Goal: Task Accomplishment & Management: Manage account settings

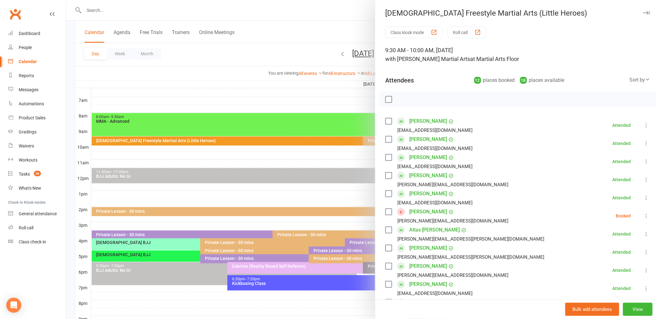
scroll to position [69, 0]
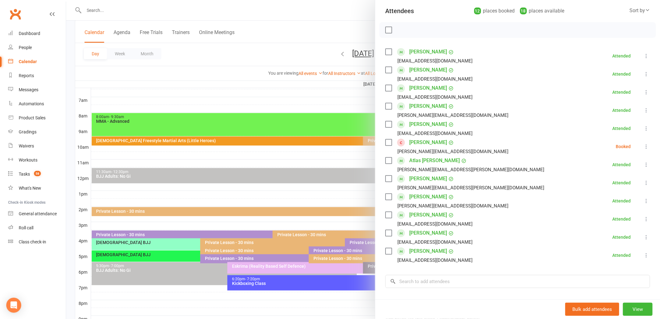
click at [643, 147] on icon at bounding box center [646, 146] width 6 height 6
click at [605, 176] on link "Remove" at bounding box center [616, 171] width 67 height 12
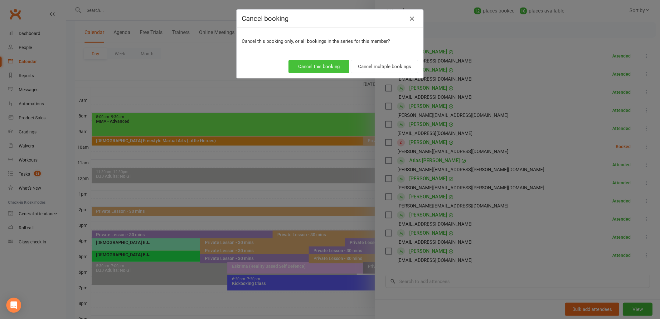
click at [306, 65] on button "Cancel this booking" at bounding box center [319, 66] width 61 height 13
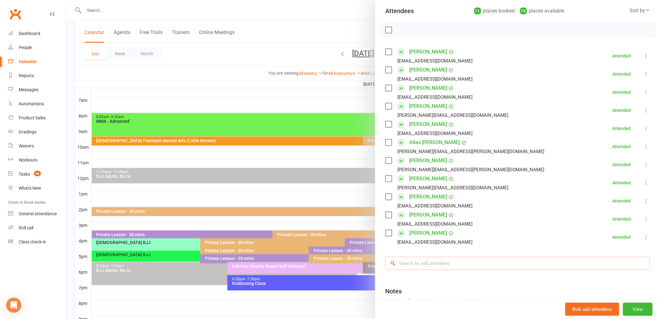
click at [482, 261] on input "search" at bounding box center [517, 263] width 265 height 13
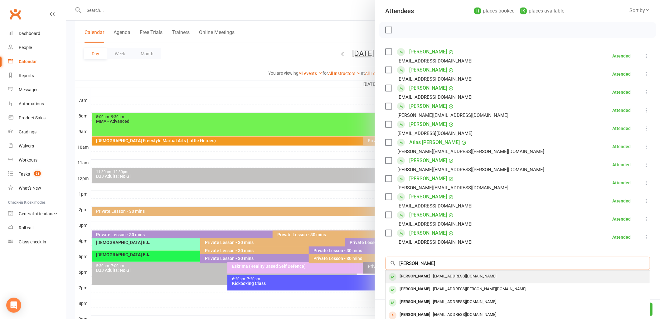
type input "[PERSON_NAME]"
click at [437, 276] on span "[EMAIL_ADDRESS][DOMAIN_NAME]" at bounding box center [464, 275] width 63 height 5
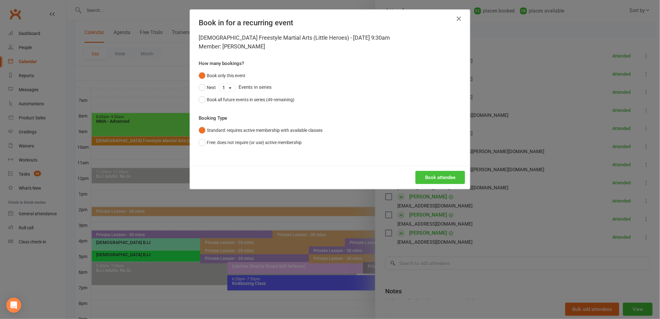
click at [437, 176] on button "Book attendee" at bounding box center [441, 177] width 50 height 13
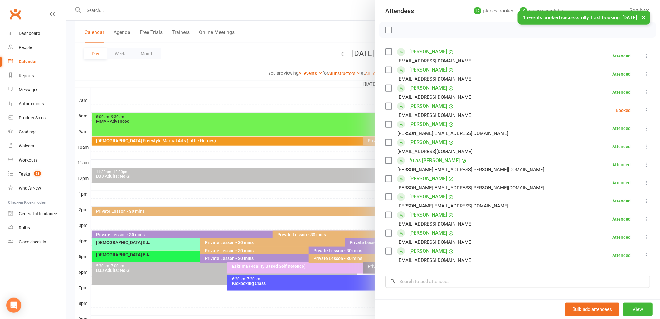
click at [643, 108] on icon at bounding box center [646, 110] width 6 height 6
click at [617, 147] on link "Check in" at bounding box center [616, 147] width 67 height 12
click at [434, 105] on link "[PERSON_NAME]" at bounding box center [428, 106] width 38 height 10
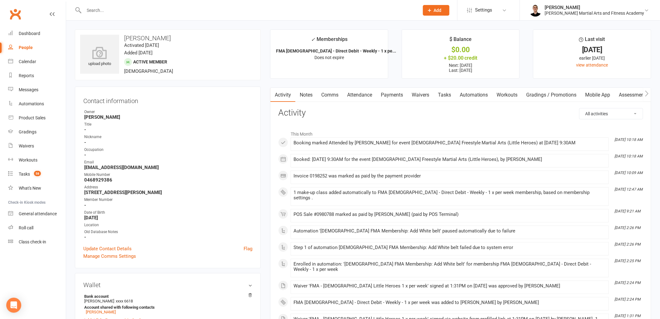
click at [450, 95] on link "Tasks" at bounding box center [445, 95] width 22 height 14
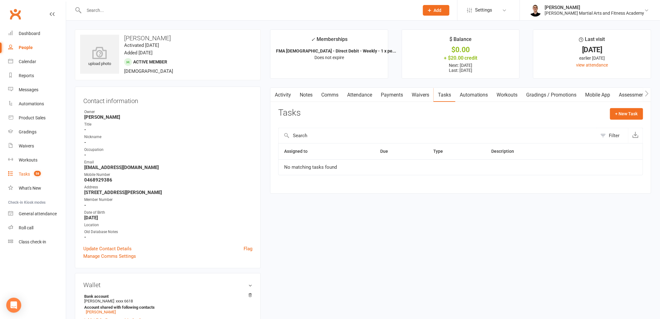
click at [26, 174] on div "Tasks" at bounding box center [24, 173] width 11 height 5
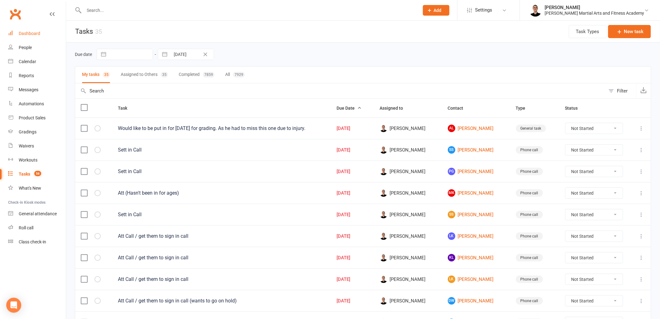
click at [32, 38] on link "Dashboard" at bounding box center [37, 34] width 58 height 14
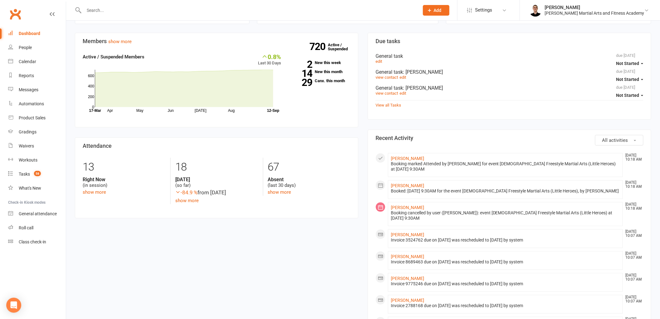
scroll to position [173, 0]
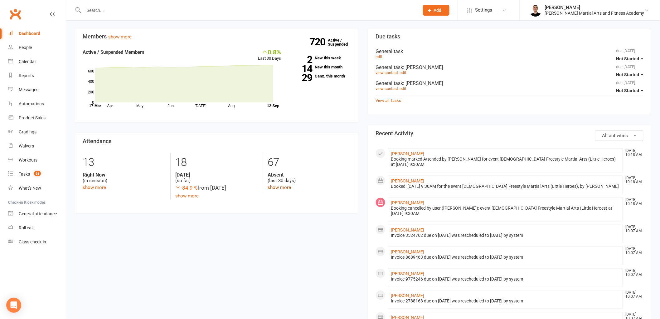
click at [279, 188] on link "show more" at bounding box center [279, 187] width 23 height 6
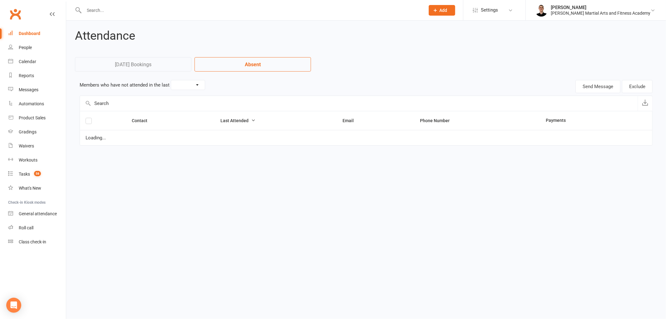
select select "30"
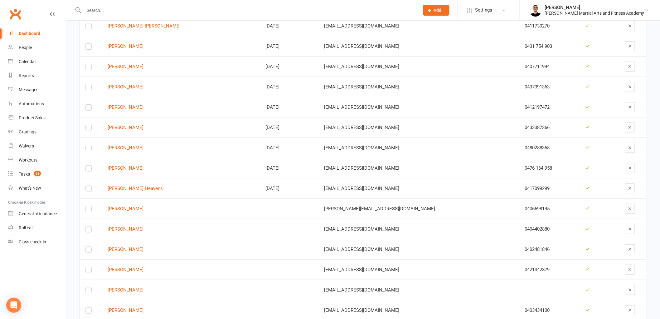
scroll to position [1154, 0]
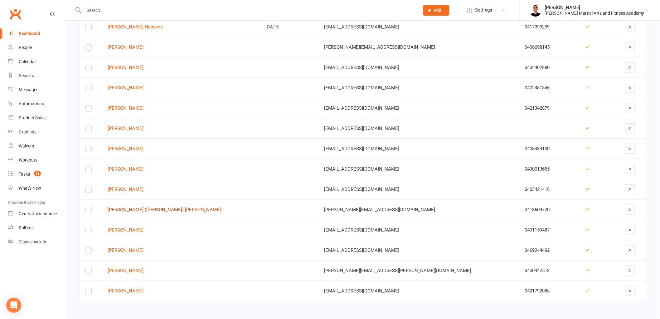
click at [150, 207] on link "[PERSON_NAME] ([PERSON_NAME]) [PERSON_NAME]" at bounding box center [181, 209] width 147 height 5
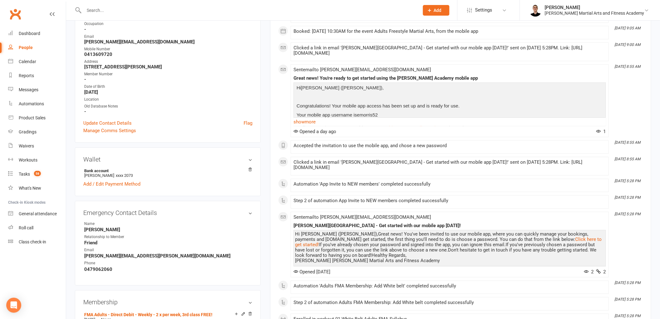
scroll to position [208, 0]
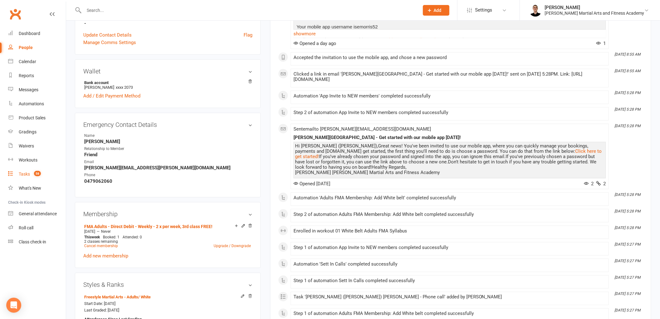
click at [29, 172] on div "Tasks" at bounding box center [24, 173] width 11 height 5
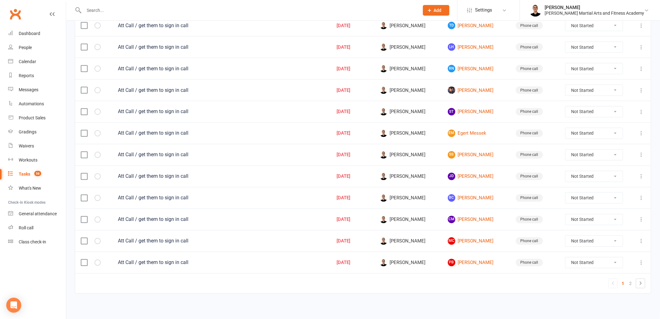
scroll to position [387, 0]
click at [630, 278] on link "2" at bounding box center [630, 282] width 7 height 9
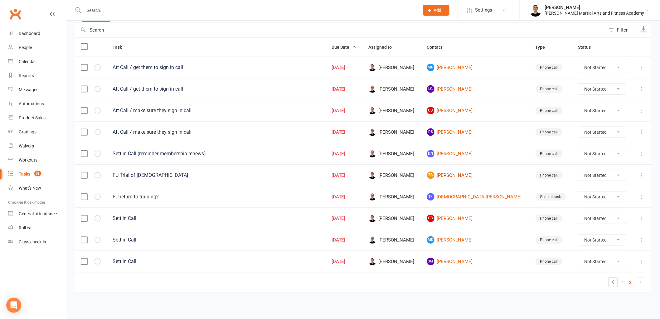
click at [473, 174] on link "ZS [PERSON_NAME]" at bounding box center [475, 174] width 97 height 7
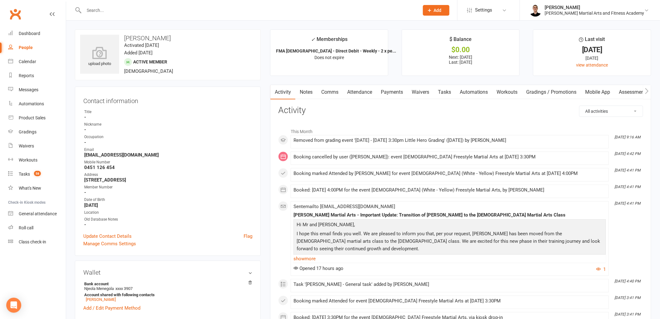
click at [444, 90] on link "Tasks" at bounding box center [445, 92] width 22 height 14
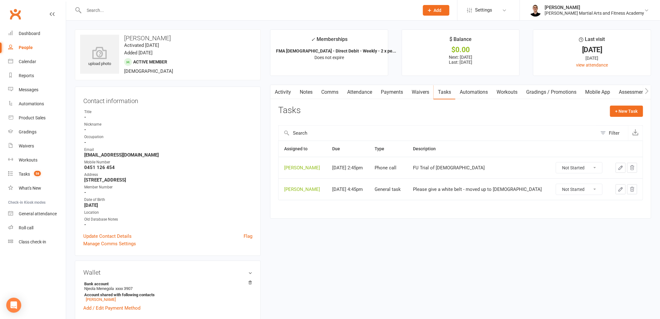
click at [563, 191] on select "Not Started In Progress Waiting Complete" at bounding box center [579, 189] width 46 height 11
click at [556, 184] on select "Not Started In Progress Waiting Complete" at bounding box center [579, 189] width 46 height 11
select select "unstarted"
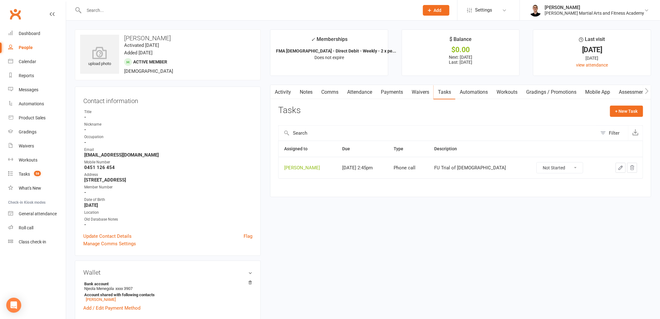
click at [567, 167] on select "Not Started In Progress Waiting Complete" at bounding box center [560, 167] width 46 height 11
click at [537, 163] on select "Not Started In Progress Waiting Complete" at bounding box center [560, 167] width 46 height 11
select select "unstarted"
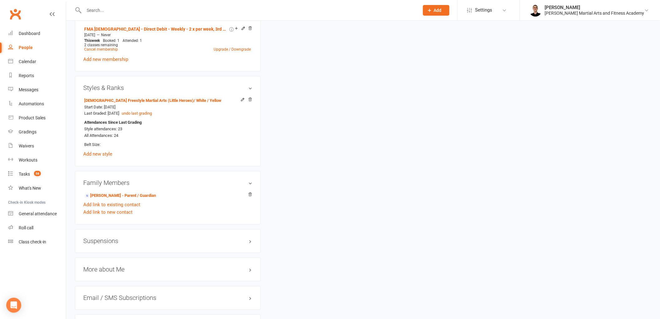
scroll to position [416, 0]
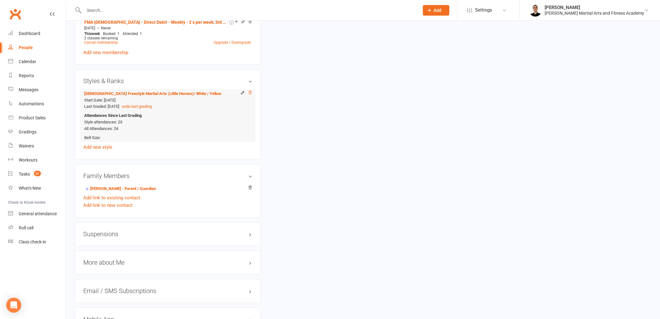
click at [252, 93] on icon at bounding box center [250, 93] width 4 height 4
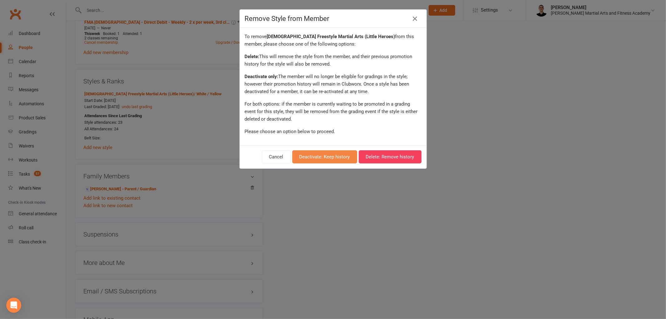
click at [326, 154] on button "Deactivate: Keep history" at bounding box center [324, 156] width 65 height 13
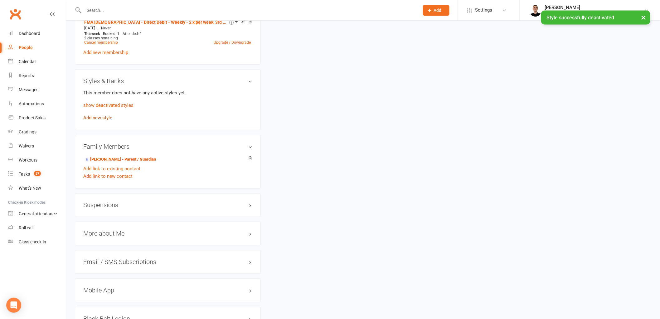
click at [98, 117] on link "Add new style" at bounding box center [97, 118] width 29 height 6
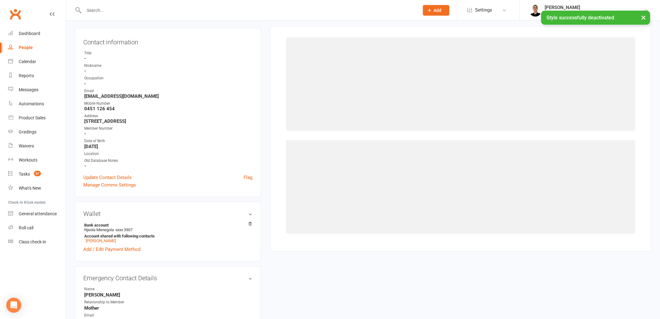
scroll to position [53, 0]
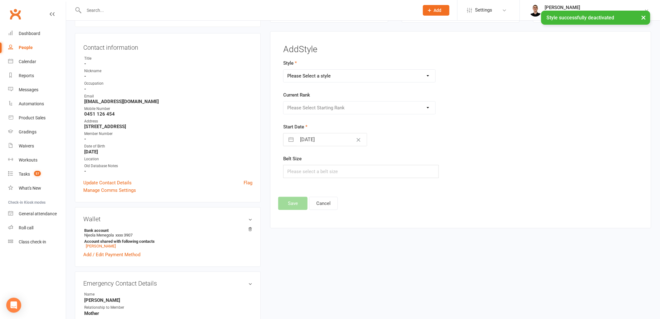
click at [333, 73] on select "Please Select a style [DEMOGRAPHIC_DATA] BJJ [DEMOGRAPHIC_DATA] - Freestyle Mar…" at bounding box center [360, 76] width 152 height 12
select select "2791"
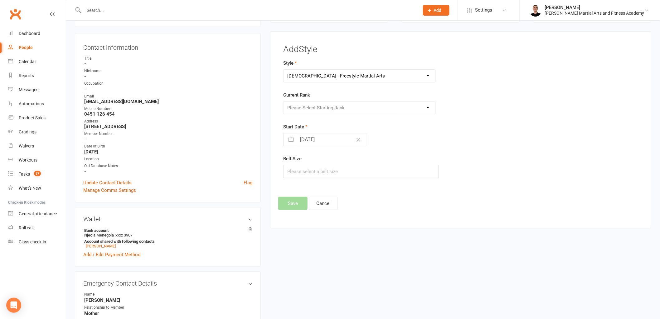
click at [284, 70] on select "Please Select a style [DEMOGRAPHIC_DATA] BJJ [DEMOGRAPHIC_DATA] - Freestyle Mar…" at bounding box center [360, 76] width 152 height 12
click at [328, 112] on select "Please Select Starting Rank White Probation Yellow Yellow Probation Orange Oran…" at bounding box center [360, 107] width 152 height 12
select select "29463"
click at [284, 101] on select "Please Select Starting Rank White Probation Yellow Yellow Probation Orange Oran…" at bounding box center [360, 107] width 152 height 12
click at [313, 141] on input "[DATE]" at bounding box center [332, 139] width 70 height 12
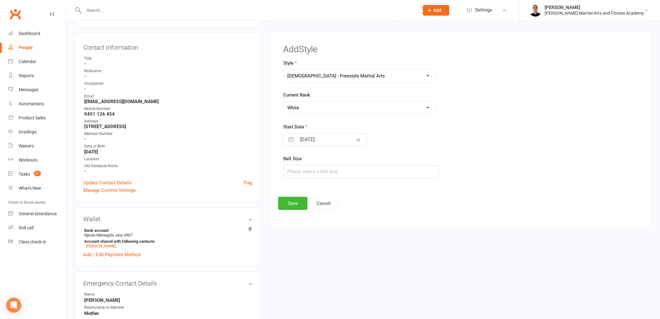
select select "7"
select select "2025"
select select "8"
select select "2025"
select select "9"
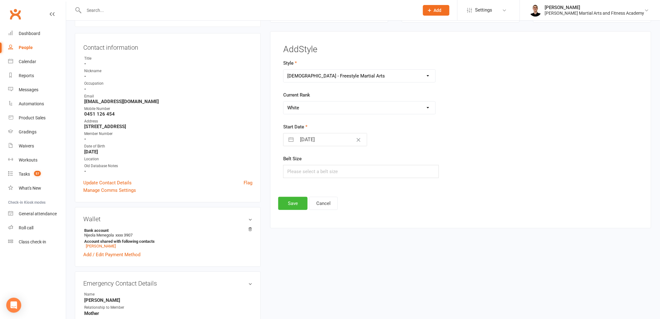
select select "2025"
click at [342, 193] on td "11" at bounding box center [345, 199] width 12 height 12
type input "[DATE]"
click at [311, 173] on input "text" at bounding box center [361, 171] width 156 height 13
type input "1"
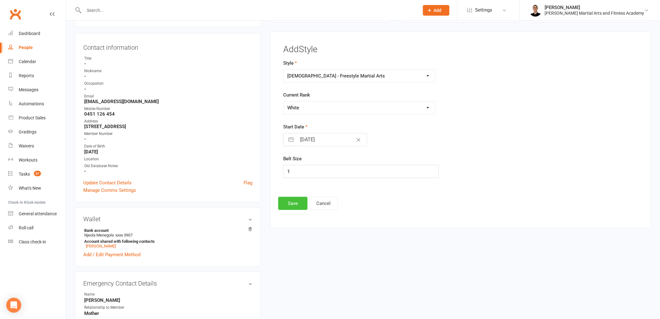
click at [286, 204] on button "Save" at bounding box center [292, 203] width 29 height 13
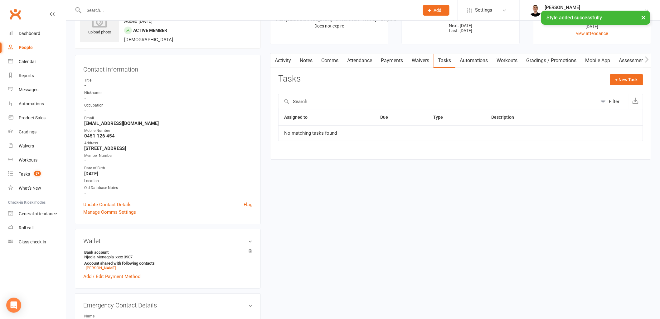
scroll to position [0, 0]
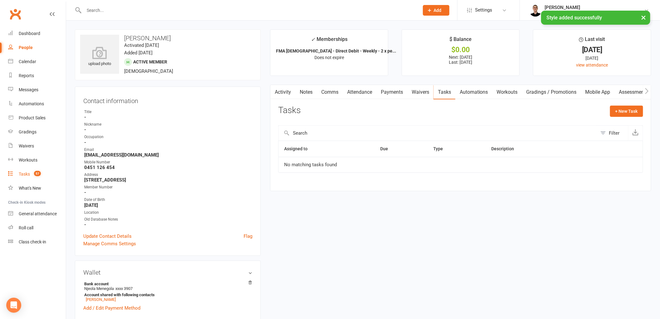
click at [30, 175] on div "Tasks" at bounding box center [24, 173] width 11 height 5
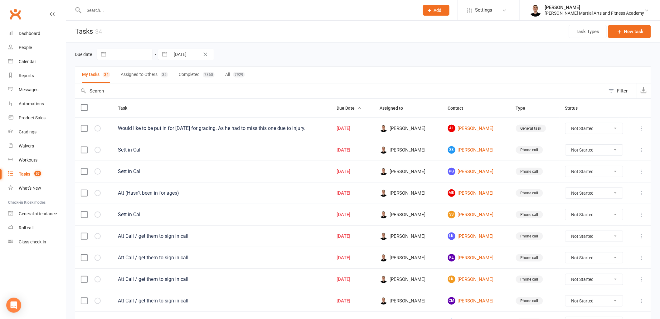
click at [170, 11] on input "text" at bounding box center [248, 10] width 333 height 9
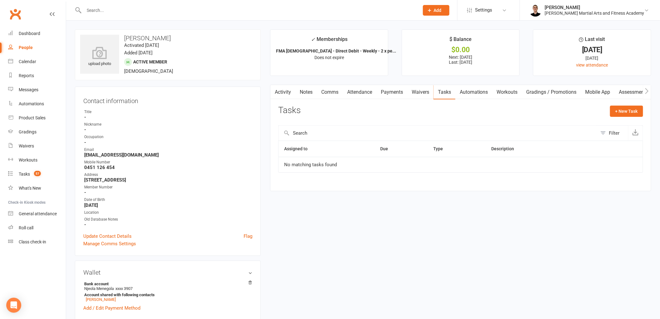
click at [403, 90] on link "Payments" at bounding box center [392, 92] width 31 height 14
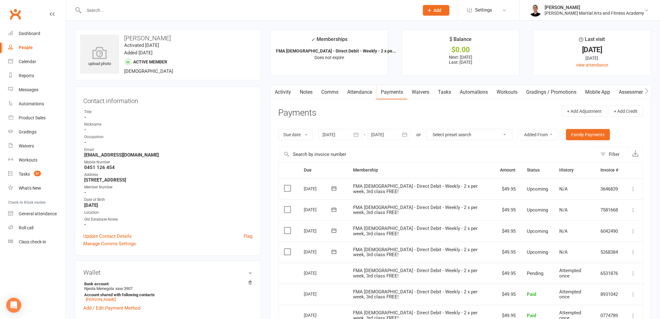
click at [443, 92] on link "Tasks" at bounding box center [445, 92] width 22 height 14
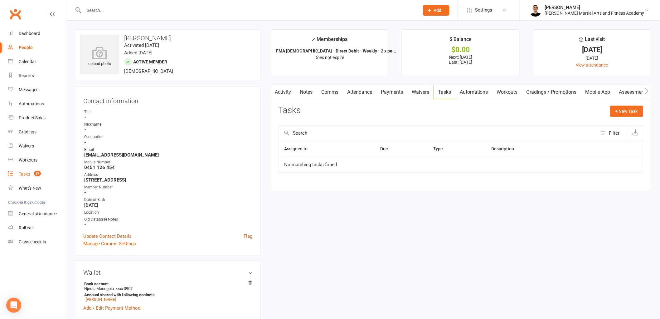
click at [23, 171] on div "Tasks" at bounding box center [24, 173] width 11 height 5
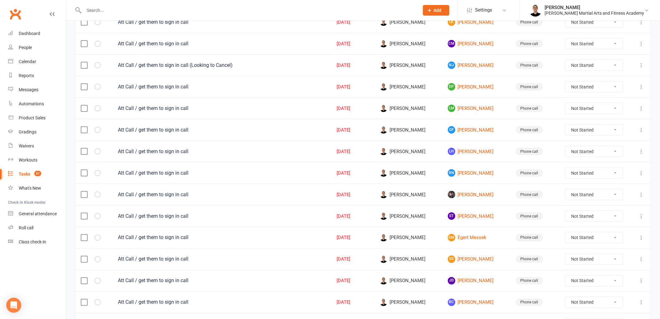
scroll to position [277, 0]
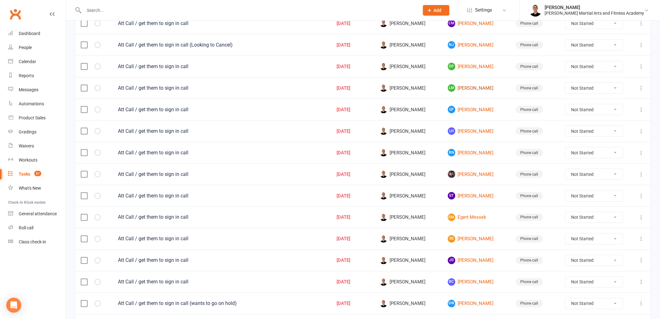
click at [477, 88] on link "[PERSON_NAME]" at bounding box center [476, 87] width 57 height 7
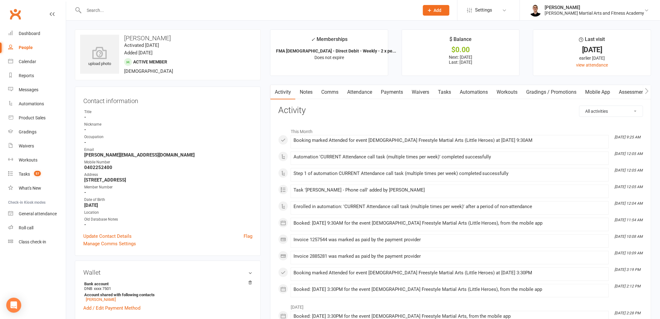
click at [447, 93] on link "Tasks" at bounding box center [445, 92] width 22 height 14
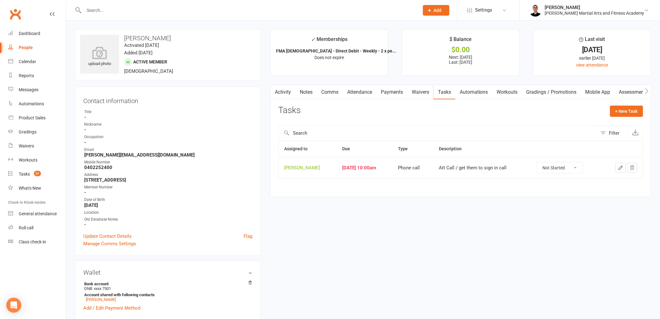
click at [568, 171] on select "Not Started In Progress Waiting Complete" at bounding box center [560, 167] width 46 height 11
click at [541, 163] on select "Not Started In Progress Waiting Complete" at bounding box center [560, 167] width 46 height 11
select select "unstarted"
click at [24, 171] on div "Tasks" at bounding box center [24, 173] width 11 height 5
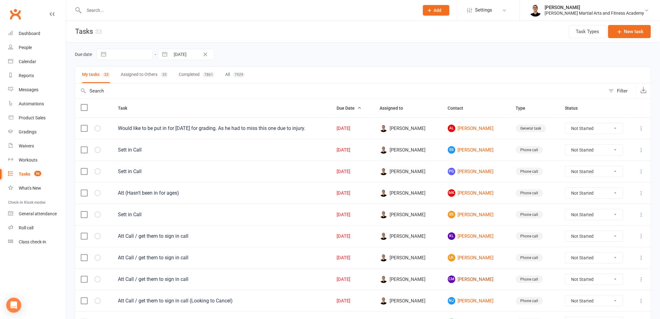
click at [477, 279] on link "CM [PERSON_NAME]" at bounding box center [476, 278] width 57 height 7
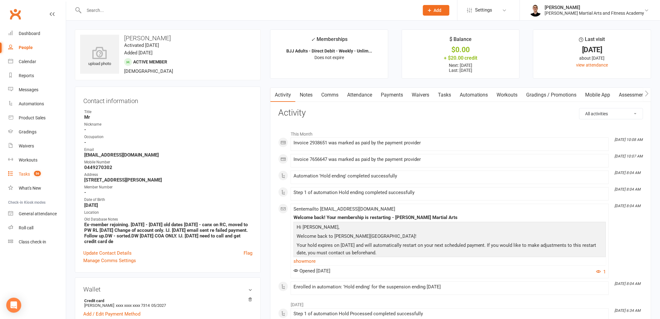
click at [28, 175] on div "Tasks" at bounding box center [24, 173] width 11 height 5
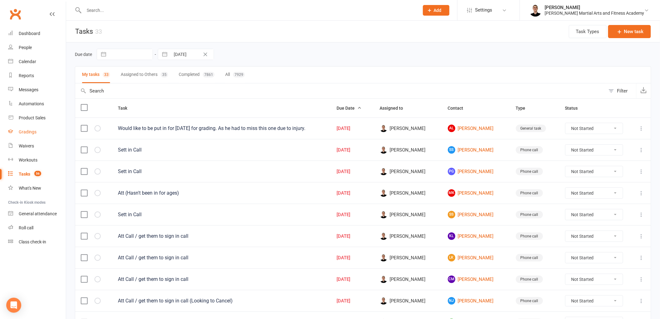
click at [30, 130] on div "Gradings" at bounding box center [28, 131] width 18 height 5
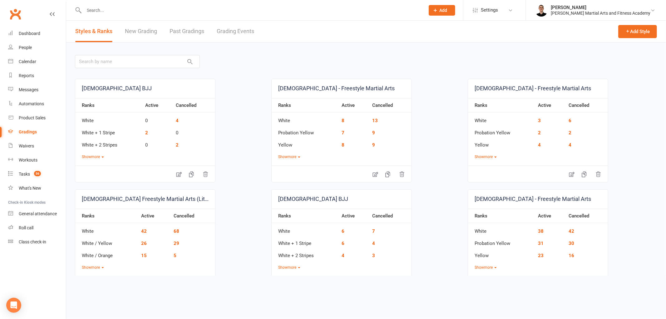
click at [238, 21] on link "Grading Events" at bounding box center [235, 32] width 37 height 22
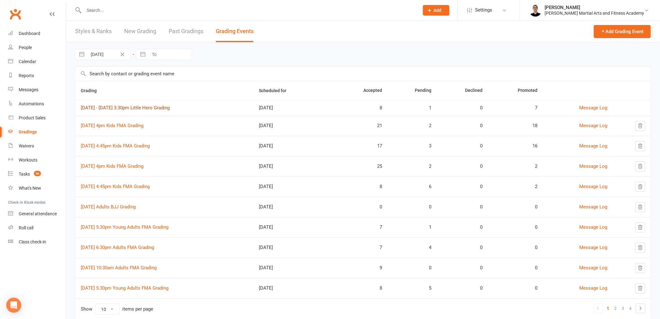
click at [165, 108] on link "[DATE] - [DATE] 3:30pm Little Hero Grading" at bounding box center [125, 108] width 89 height 6
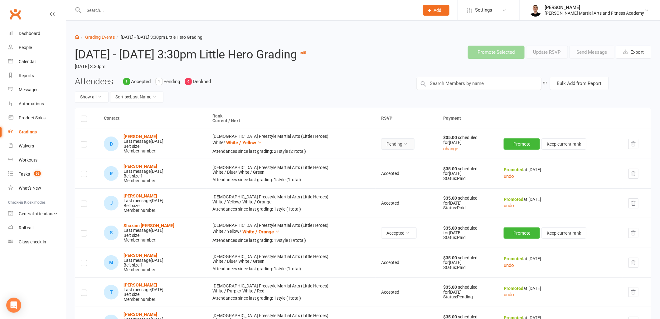
click at [383, 149] on button "Pending" at bounding box center [397, 143] width 33 height 11
click at [378, 172] on link "Accepted" at bounding box center [366, 171] width 62 height 12
click at [141, 139] on strong "[PERSON_NAME]" at bounding box center [141, 136] width 34 height 5
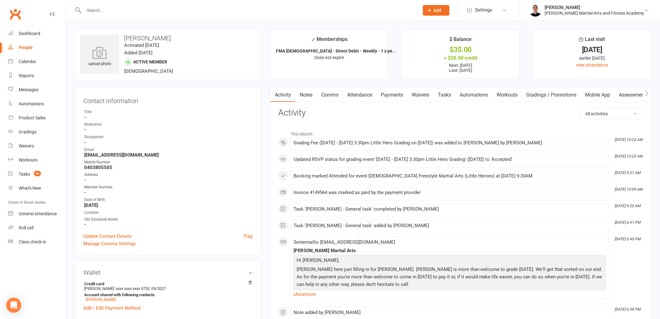
click at [389, 98] on link "Payments" at bounding box center [392, 95] width 31 height 14
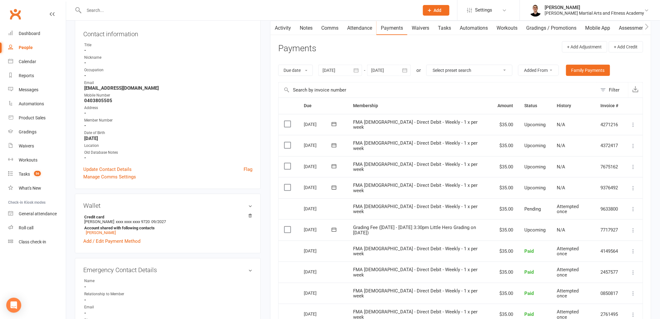
scroll to position [104, 0]
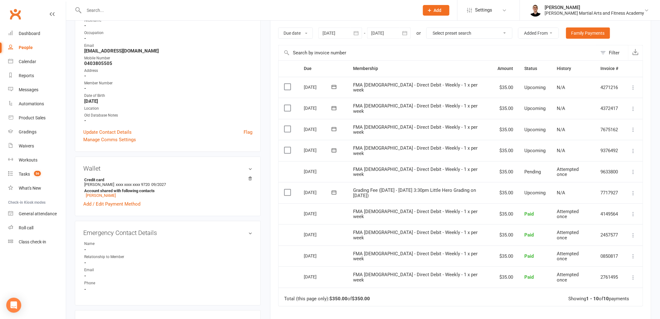
click at [634, 190] on icon at bounding box center [634, 193] width 6 height 6
click at [609, 213] on link "Mark as Paid (POS)" at bounding box center [606, 217] width 62 height 12
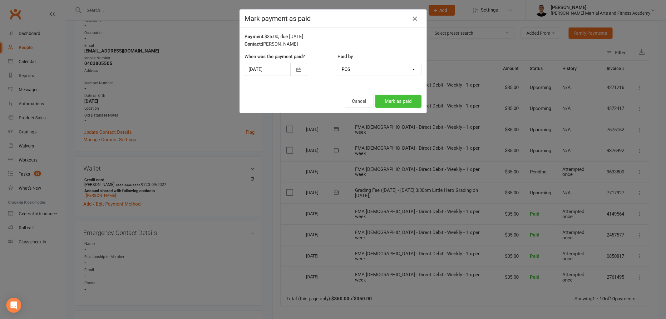
click at [406, 104] on button "Mark as paid" at bounding box center [398, 101] width 46 height 13
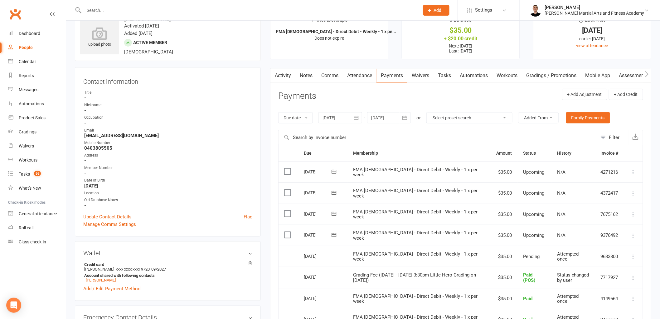
scroll to position [16, 0]
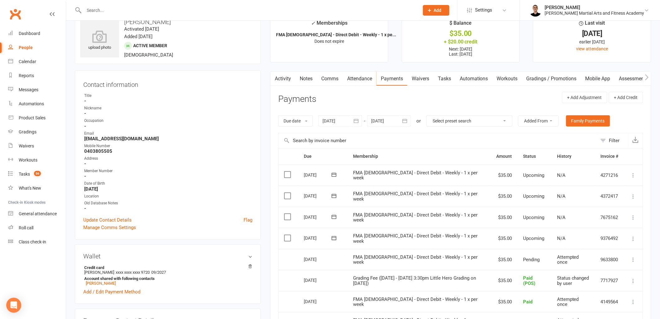
click at [31, 126] on link "Gradings" at bounding box center [37, 132] width 58 height 14
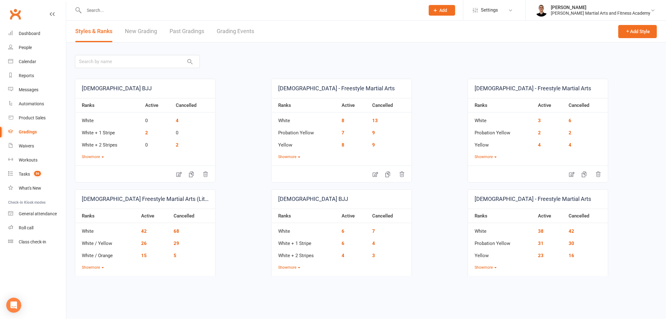
click at [242, 27] on link "Grading Events" at bounding box center [235, 32] width 37 height 22
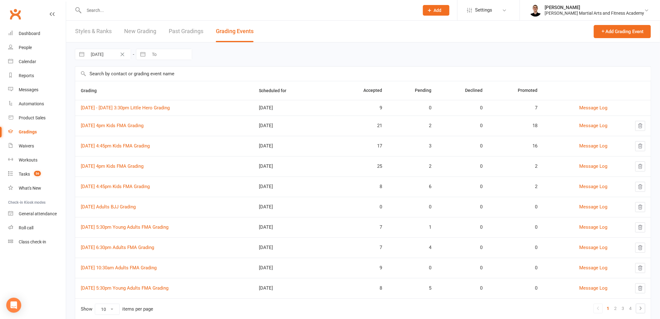
click at [331, 52] on div "[DATE] Navigate forward to interact with the calendar and select a date. Press …" at bounding box center [363, 54] width 577 height 24
